Goal: Task Accomplishment & Management: Complete application form

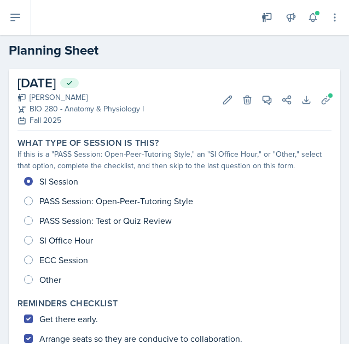
scroll to position [368, 0]
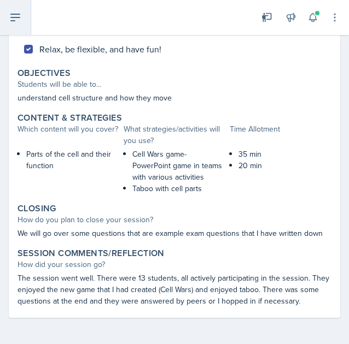
click at [16, 17] on icon at bounding box center [15, 17] width 9 height 7
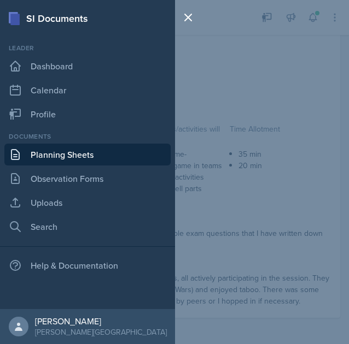
click at [40, 162] on link "Planning Sheets" at bounding box center [87, 155] width 166 height 22
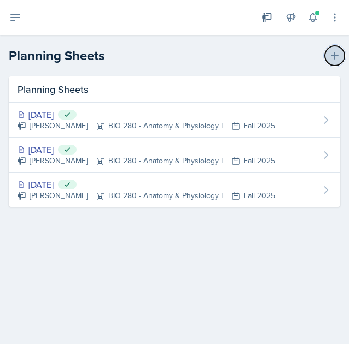
click at [336, 58] on icon at bounding box center [334, 55] width 11 height 11
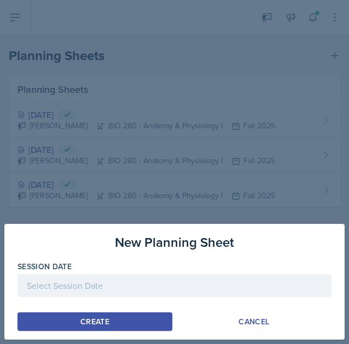
click at [177, 289] on div at bounding box center [174, 285] width 314 height 23
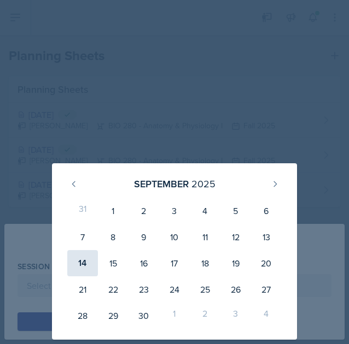
click at [80, 264] on div "14" at bounding box center [82, 263] width 31 height 26
type input "[DATE]"
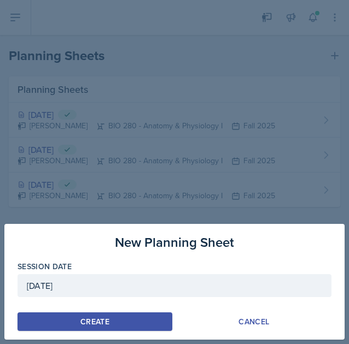
click at [125, 325] on button "Create" at bounding box center [94, 322] width 155 height 19
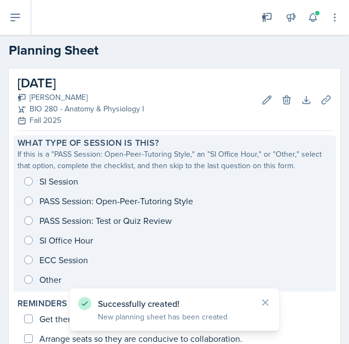
click at [31, 180] on div "SI Session PASS Session: Open-Peer-Tutoring Style PASS Session: Test or Quiz Re…" at bounding box center [174, 231] width 314 height 118
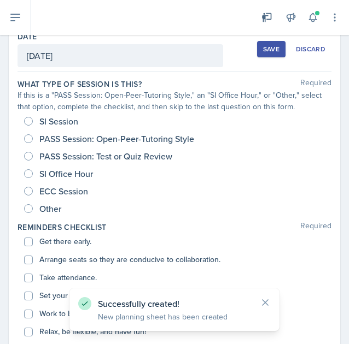
scroll to position [45, 0]
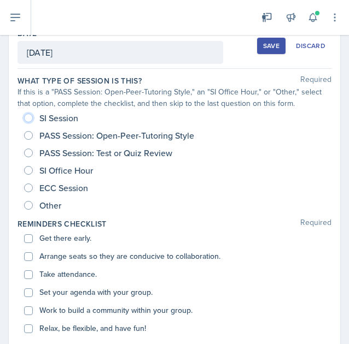
click at [29, 117] on input "SI Session" at bounding box center [28, 118] width 9 height 9
radio input "true"
click at [31, 238] on input "Get there early." at bounding box center [28, 239] width 9 height 9
checkbox input "true"
click at [26, 257] on input "Arrange seats so they are conducive to collaboration." at bounding box center [28, 257] width 9 height 9
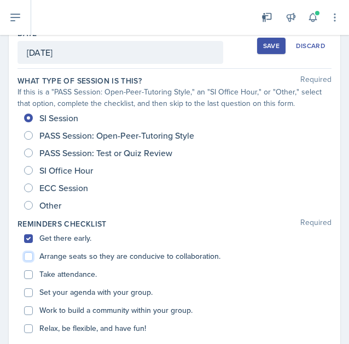
checkbox input "true"
click at [28, 278] on input "Take attendance." at bounding box center [28, 275] width 9 height 9
checkbox input "true"
click at [31, 289] on input "Set your agenda with your group." at bounding box center [28, 293] width 9 height 9
checkbox input "true"
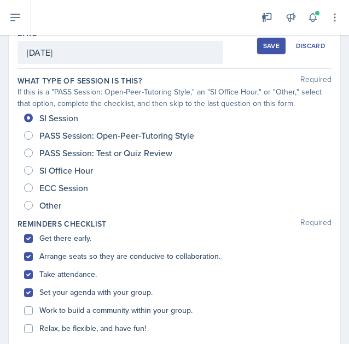
click at [33, 315] on div "Work to build a community within your group." at bounding box center [174, 311] width 301 height 18
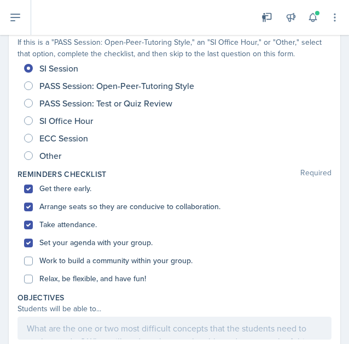
scroll to position [96, 0]
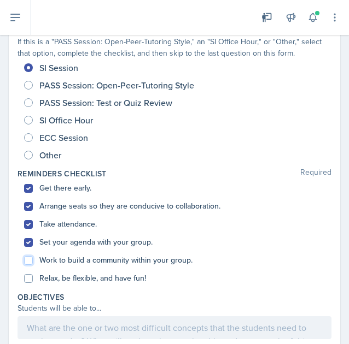
click at [29, 262] on input "Work to build a community within your group." at bounding box center [28, 260] width 9 height 9
checkbox input "true"
click at [30, 281] on input "Relax, be flexible, and have fun!" at bounding box center [28, 278] width 9 height 9
checkbox input "true"
click at [39, 329] on p at bounding box center [174, 327] width 295 height 13
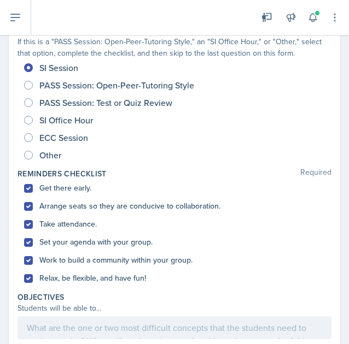
scroll to position [115, 0]
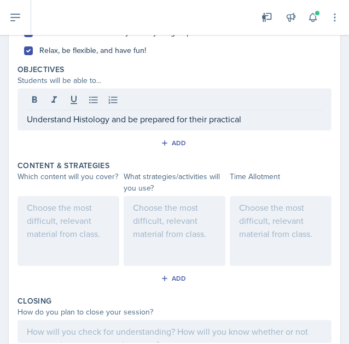
click at [57, 228] on div at bounding box center [68, 231] width 102 height 70
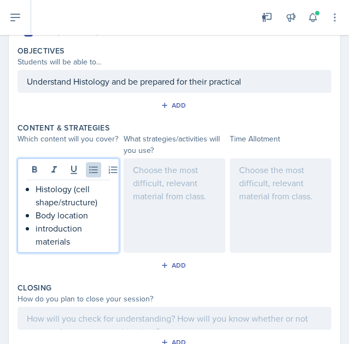
click at [39, 226] on p "introduction materials" at bounding box center [73, 235] width 74 height 26
click at [164, 201] on div at bounding box center [175, 206] width 102 height 95
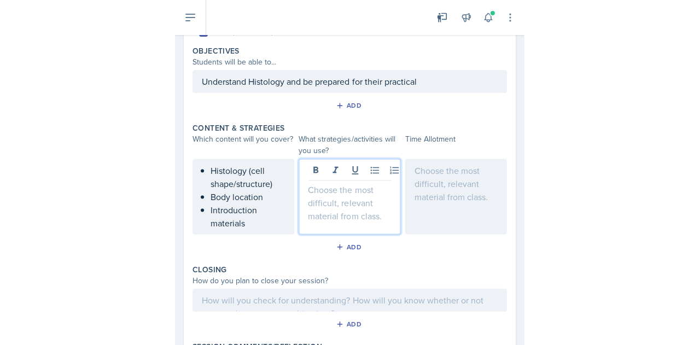
scroll to position [361, 0]
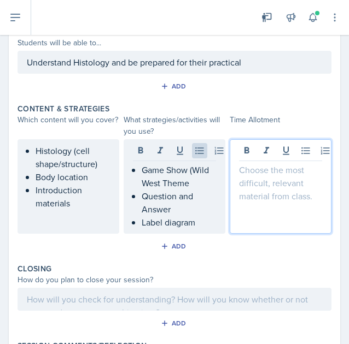
click at [262, 153] on div at bounding box center [281, 186] width 102 height 95
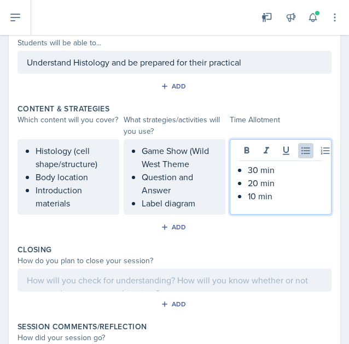
click at [210, 280] on div at bounding box center [174, 280] width 314 height 23
